Goal: Find specific page/section: Find specific page/section

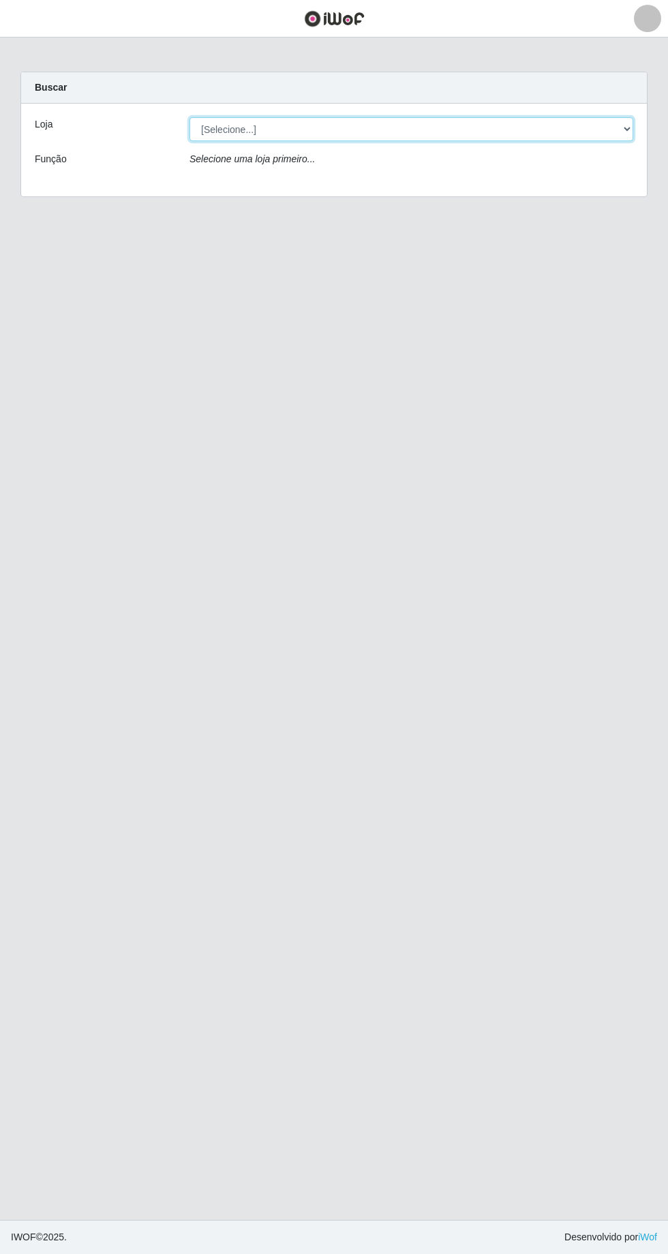
click at [631, 117] on select "[Selecione...] [GEOGRAPHIC_DATA] - [GEOGRAPHIC_DATA] - [GEOGRAPHIC_DATA] - [GEO…" at bounding box center [412, 129] width 444 height 24
click at [617, 135] on select "[Selecione...] [GEOGRAPHIC_DATA] - [GEOGRAPHIC_DATA] - [GEOGRAPHIC_DATA] - [GEO…" at bounding box center [412, 129] width 444 height 24
select select "508"
click at [190, 117] on select "[Selecione...] [GEOGRAPHIC_DATA] - [GEOGRAPHIC_DATA] - [GEOGRAPHIC_DATA] - [GEO…" at bounding box center [412, 129] width 444 height 24
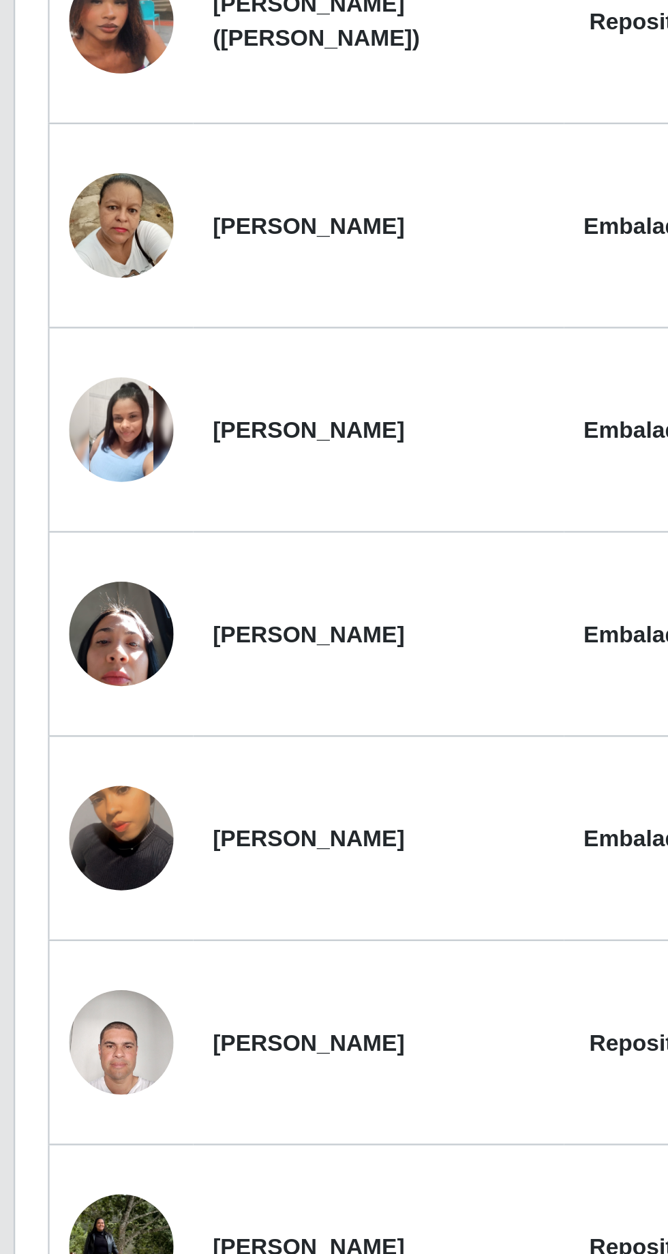
scroll to position [163, 0]
